Goal: Task Accomplishment & Management: Manage account settings

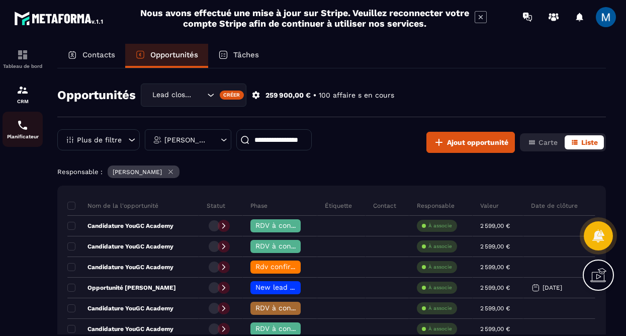
click at [16, 130] on div "Planificateur" at bounding box center [23, 129] width 40 height 20
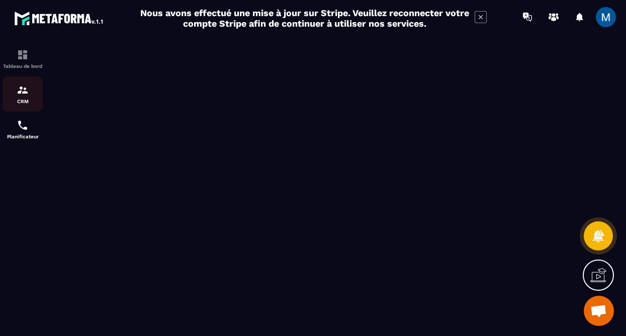
click at [20, 93] on img at bounding box center [23, 90] width 12 height 12
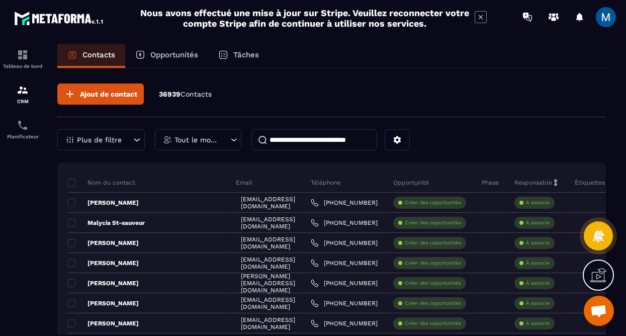
click at [163, 58] on p "Opportunités" at bounding box center [174, 54] width 48 height 9
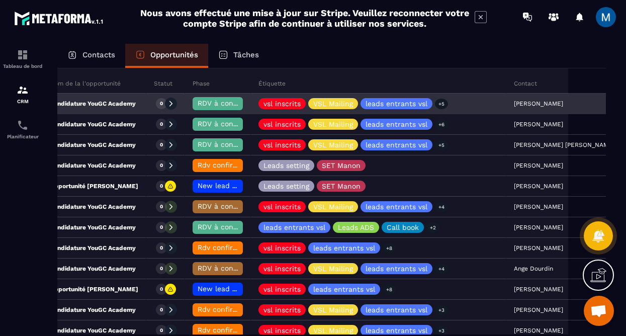
scroll to position [0, 43]
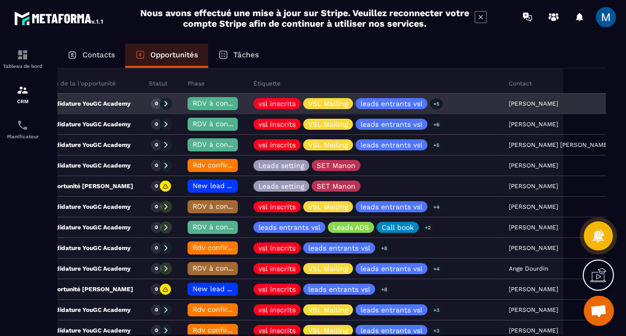
click at [222, 102] on span "RDV à confimer ❓" at bounding box center [225, 103] width 65 height 8
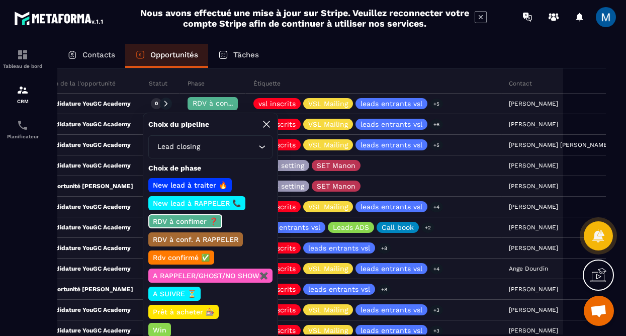
click at [187, 259] on p "Rdv confirmé ✅" at bounding box center [181, 257] width 60 height 10
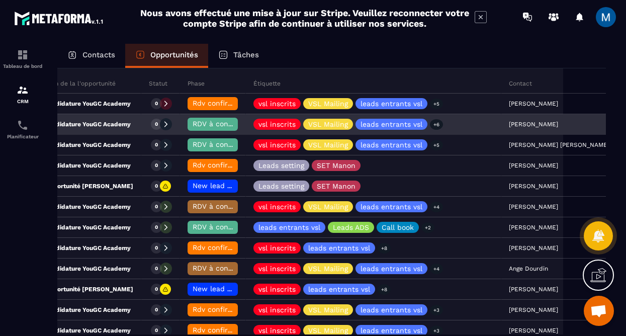
click at [215, 124] on span "RDV à confimer ❓" at bounding box center [225, 124] width 65 height 8
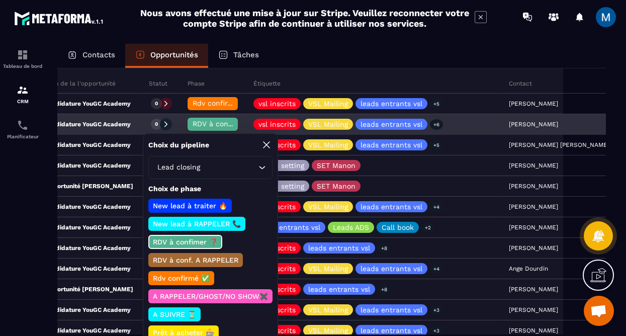
click at [215, 124] on span "RDV à confimer ❓" at bounding box center [225, 124] width 65 height 8
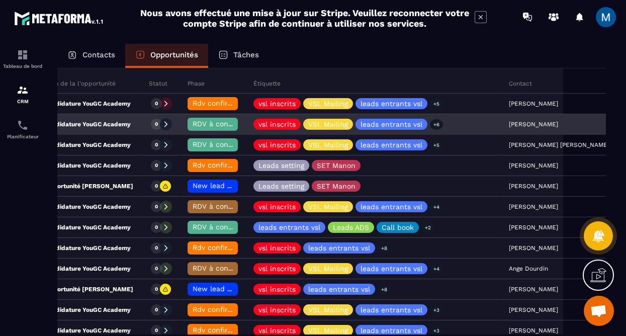
click at [222, 128] on div "RDV à confimer ❓" at bounding box center [213, 124] width 50 height 13
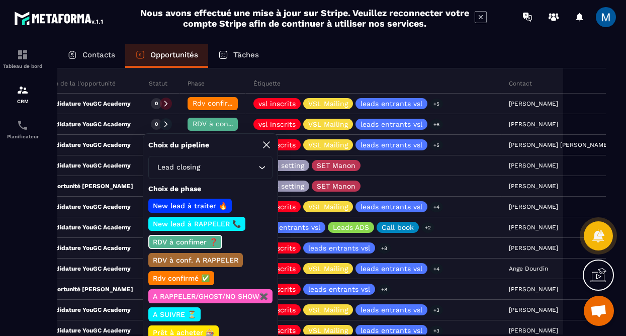
click at [188, 259] on p "RDV à conf. A RAPPELER" at bounding box center [195, 260] width 88 height 10
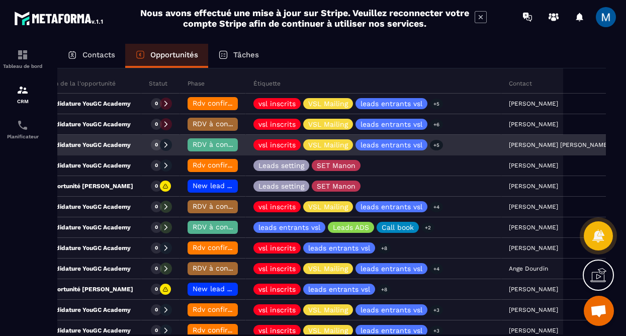
click at [223, 147] on span "RDV à confimer ❓" at bounding box center [225, 144] width 65 height 8
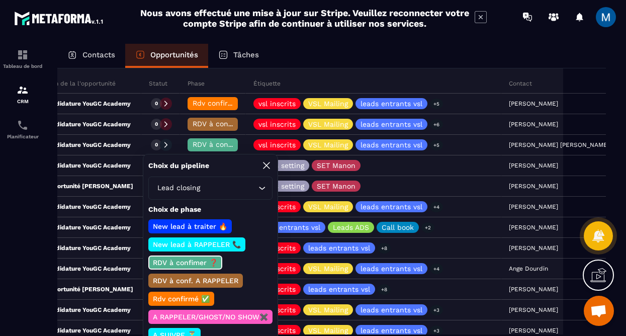
click at [193, 297] on p "Rdv confirmé ✅" at bounding box center [181, 299] width 60 height 10
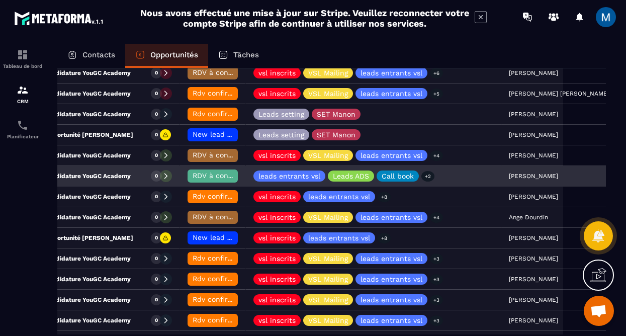
scroll to position [173, 0]
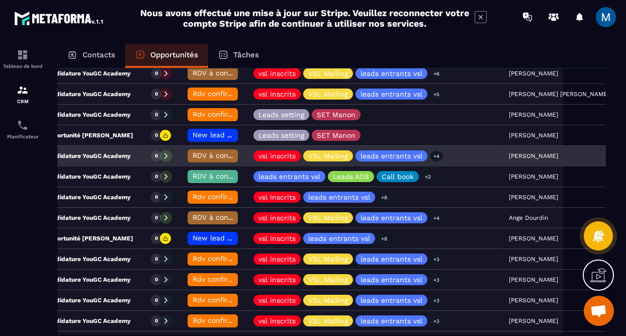
click at [209, 160] on div "RDV à conf. A RAPPELER" at bounding box center [213, 155] width 50 height 13
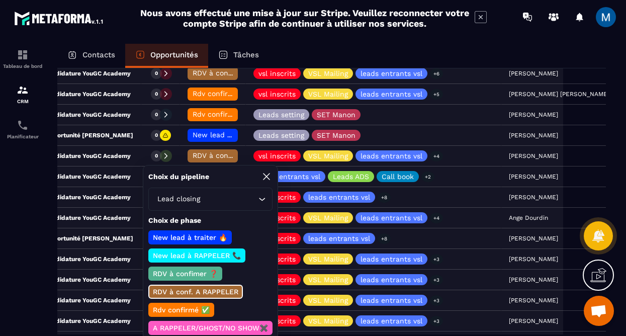
click at [174, 303] on div "Rdv confirmé ✅" at bounding box center [181, 310] width 66 height 14
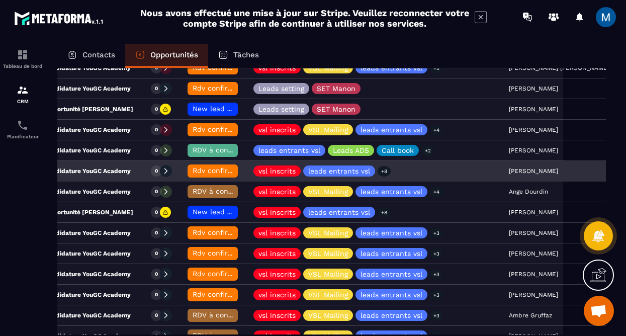
scroll to position [200, 0]
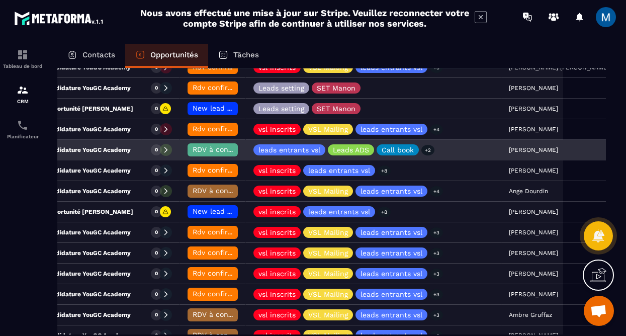
click at [208, 149] on span "RDV à confimer ❓" at bounding box center [225, 149] width 65 height 8
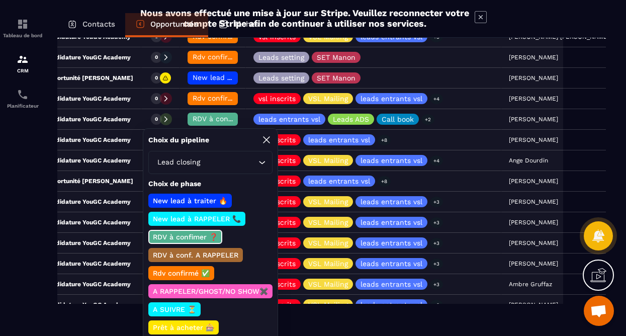
scroll to position [75, 0]
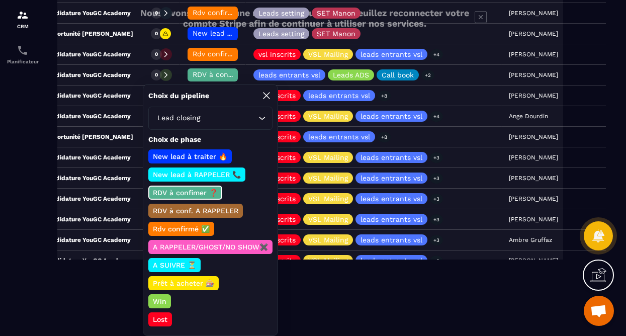
click at [162, 319] on p "Lost" at bounding box center [160, 319] width 18 height 10
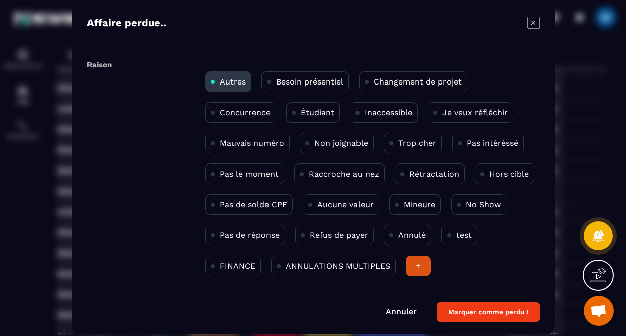
scroll to position [0, 0]
click at [254, 236] on p "Pas de réponse" at bounding box center [250, 235] width 60 height 10
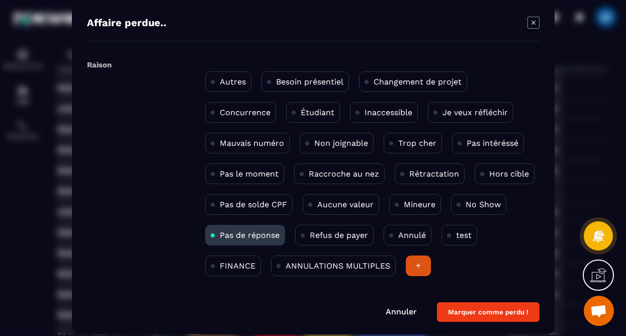
click at [488, 316] on button "Marquer comme perdu !" at bounding box center [488, 312] width 103 height 20
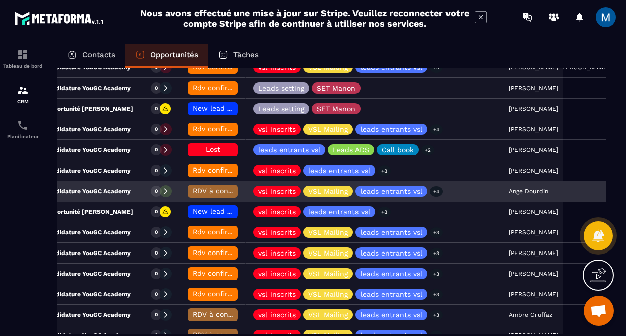
click at [216, 191] on span "RDV à conf. A RAPPELER" at bounding box center [235, 191] width 84 height 8
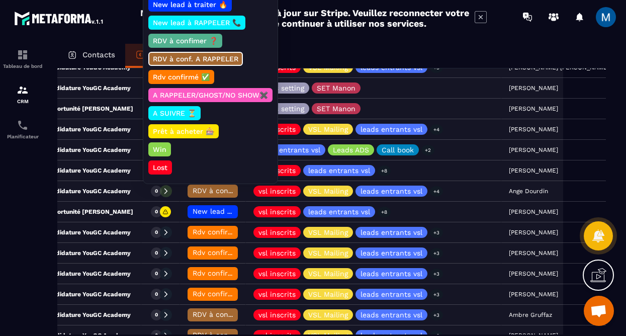
click at [232, 93] on p "A RAPPELER/GHOST/NO SHOW✖️" at bounding box center [210, 95] width 118 height 10
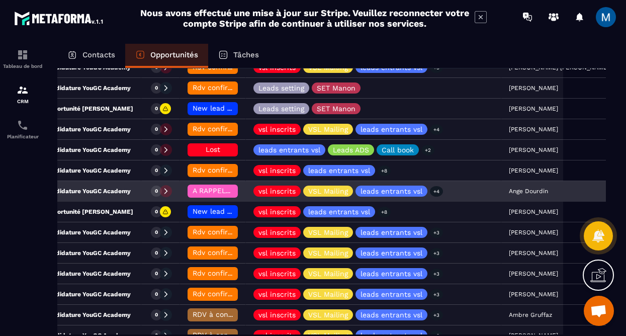
click at [133, 195] on div "Candidature YouGC Academy" at bounding box center [83, 191] width 117 height 20
